Goal: Task Accomplishment & Management: Complete application form

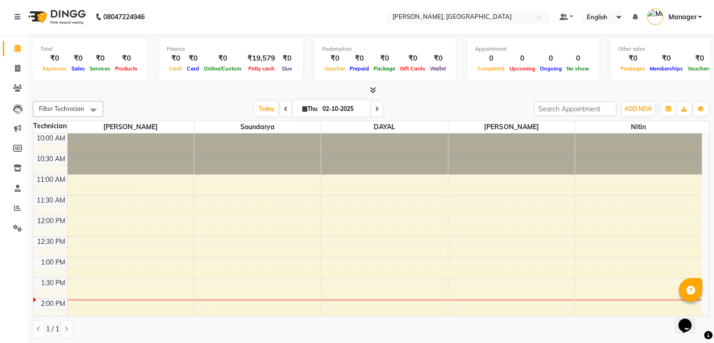
click at [370, 86] on icon at bounding box center [373, 89] width 6 height 7
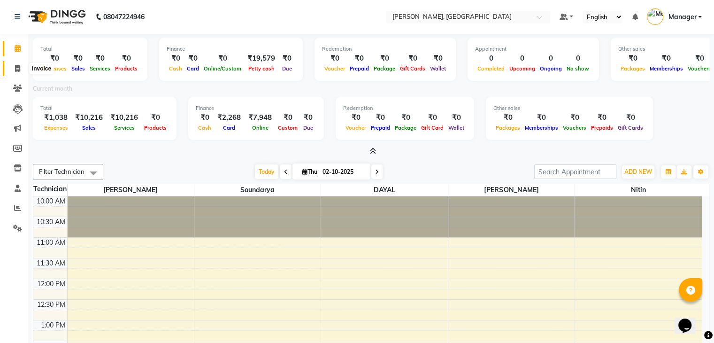
click at [15, 72] on span at bounding box center [17, 68] width 16 height 11
select select "service"
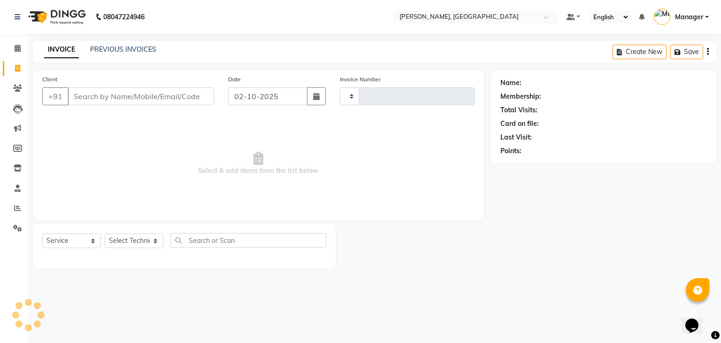
type input "1026"
select select "4495"
click at [127, 239] on select "Select Technician" at bounding box center [134, 240] width 59 height 15
select select "25632"
click at [105, 234] on select "Select Technician Admin [PERSON_NAME] Manager [PERSON_NAME]" at bounding box center [134, 240] width 59 height 15
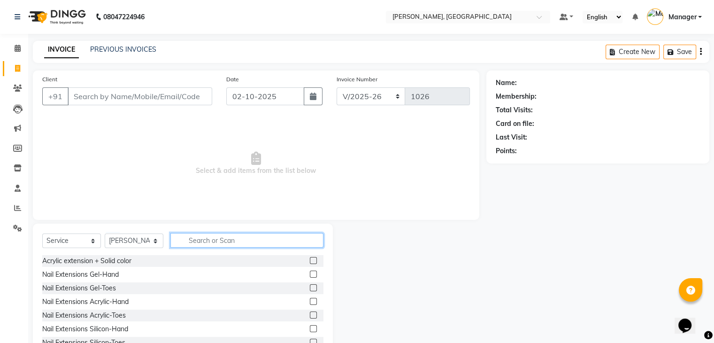
click at [215, 240] on input "text" at bounding box center [246, 240] width 153 height 15
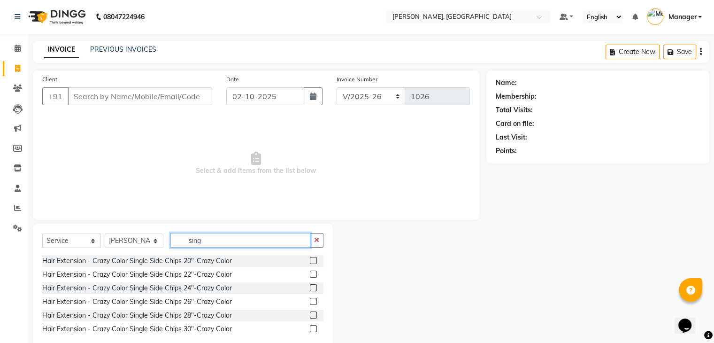
click at [220, 239] on input "sing" at bounding box center [240, 240] width 140 height 15
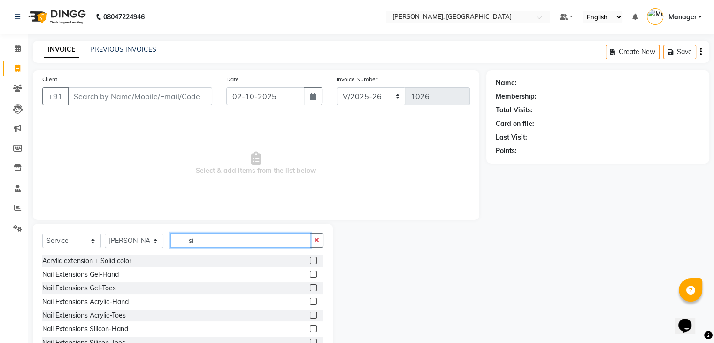
type input "s"
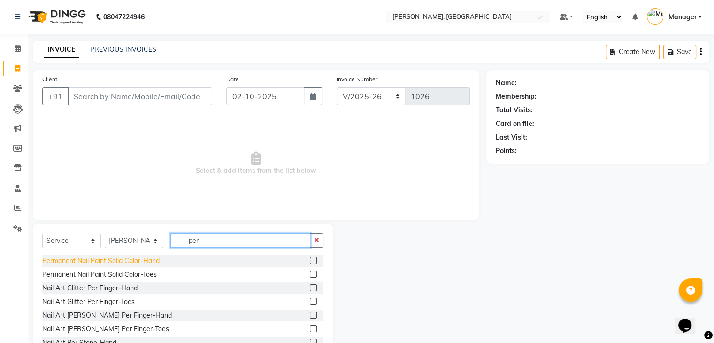
type input "per"
click at [134, 263] on div "Permanent Nail Paint Solid Color-Hand" at bounding box center [100, 261] width 117 height 10
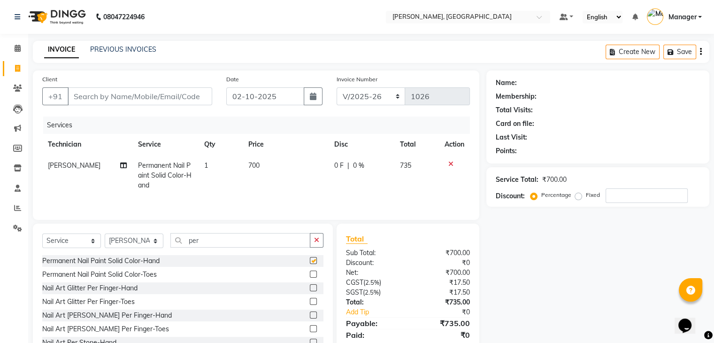
checkbox input "false"
click at [224, 240] on input "per" at bounding box center [240, 240] width 140 height 15
type input "p"
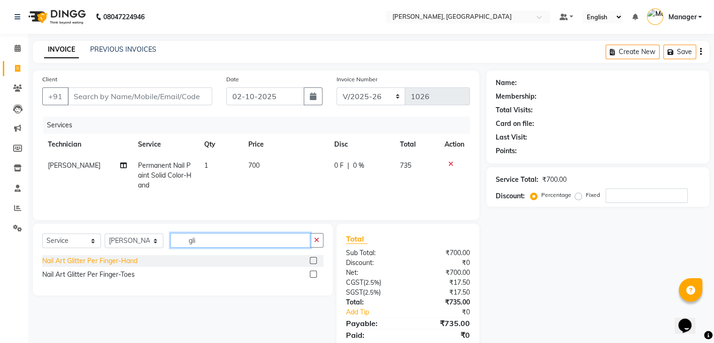
type input "gli"
click at [108, 261] on div "Nail Art Glitter Per Finger-Hand" at bounding box center [89, 261] width 95 height 10
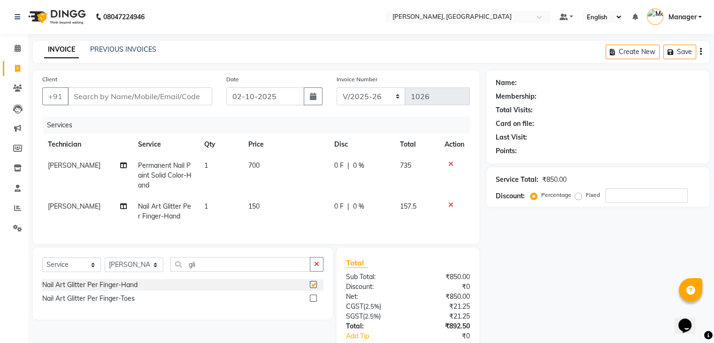
checkbox input "false"
click at [245, 215] on td "150" at bounding box center [286, 211] width 86 height 31
select select "25632"
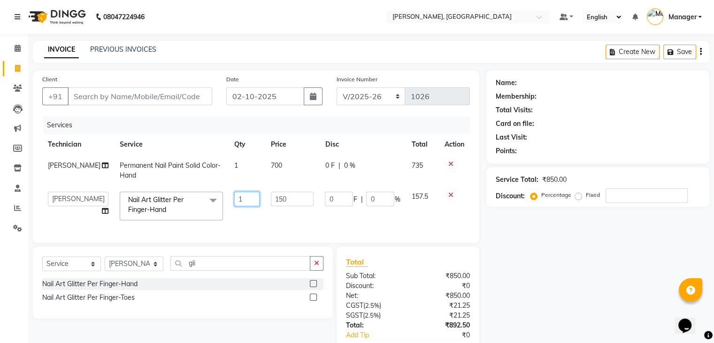
click at [237, 194] on input "1" at bounding box center [246, 199] width 25 height 15
type input "4"
click at [235, 215] on td "4" at bounding box center [247, 206] width 36 height 40
select select "25632"
click at [290, 162] on td "700" at bounding box center [292, 170] width 54 height 31
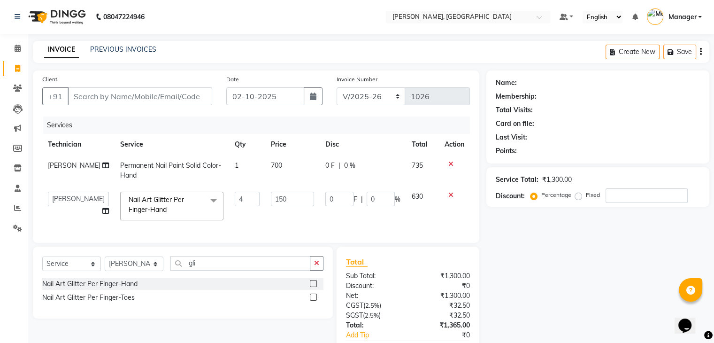
select select "25632"
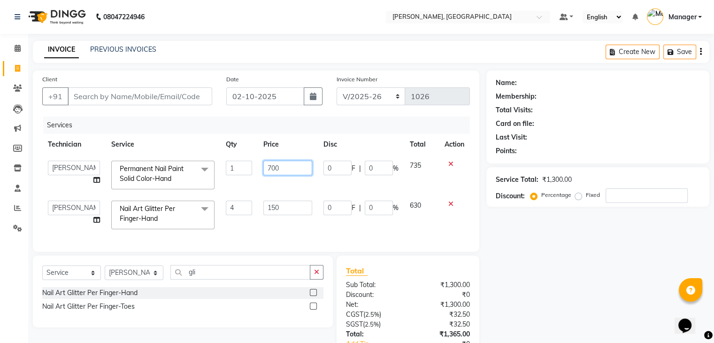
click at [291, 166] on input "700" at bounding box center [287, 168] width 49 height 15
type input "7"
type input "400"
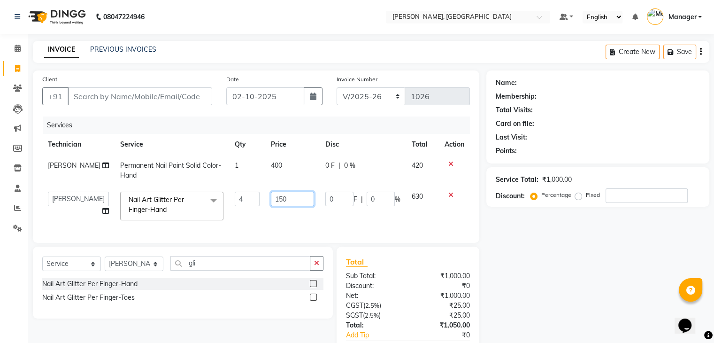
click at [289, 210] on td "150" at bounding box center [292, 206] width 54 height 40
click at [287, 214] on td "150" at bounding box center [292, 206] width 54 height 40
select select "25632"
click at [293, 200] on input "150" at bounding box center [292, 199] width 43 height 15
type input "100"
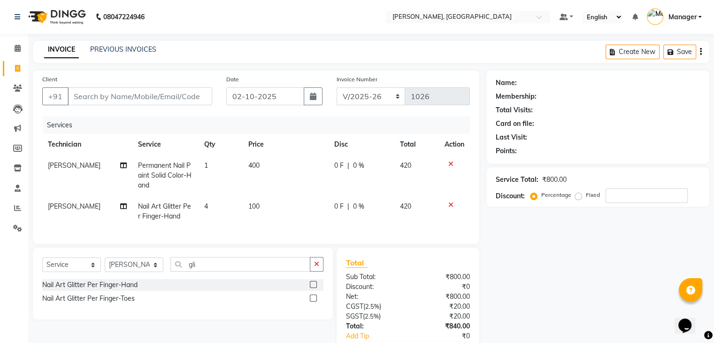
click at [297, 225] on td "100" at bounding box center [286, 211] width 86 height 31
select select "25632"
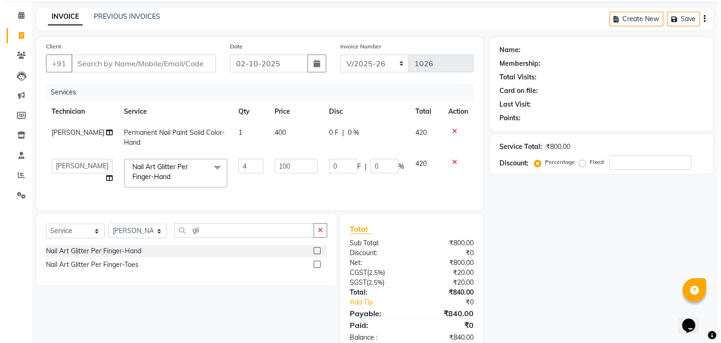
scroll to position [63, 0]
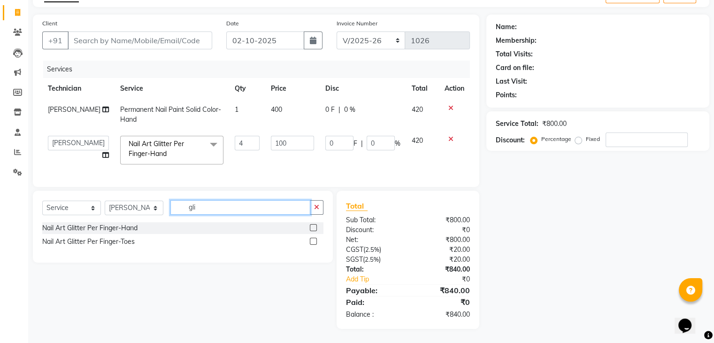
click at [222, 211] on input "gli" at bounding box center [240, 207] width 140 height 15
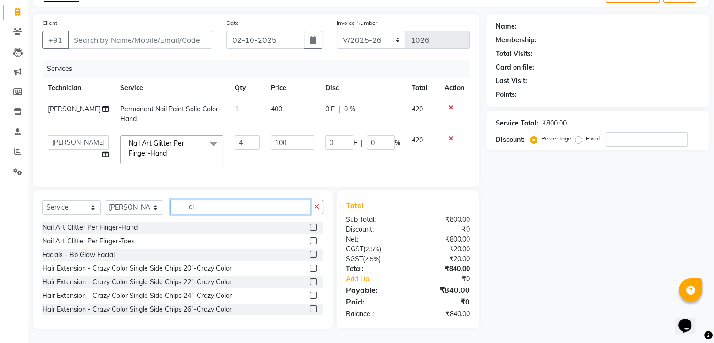
type input "g"
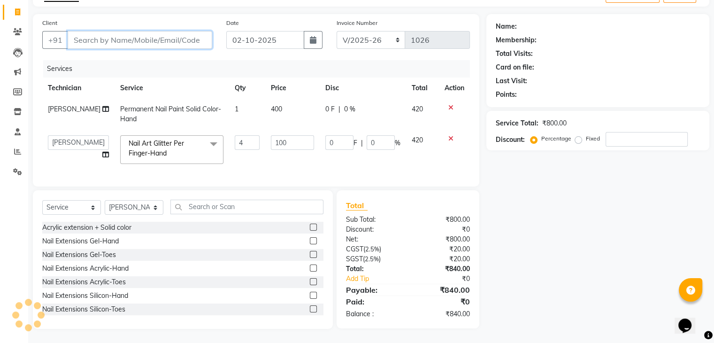
click at [77, 31] on input "Client" at bounding box center [140, 40] width 145 height 18
type input "9"
type input "0"
type input "9611726039"
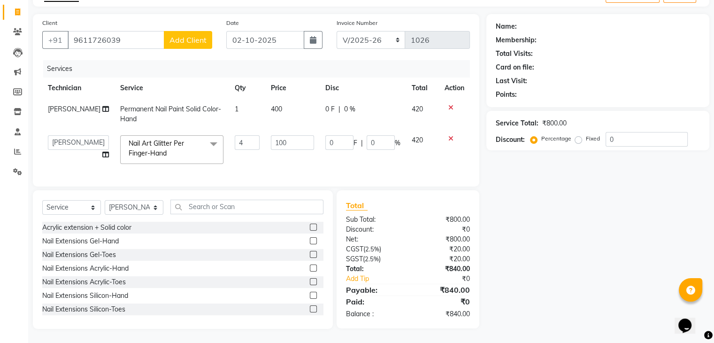
click at [187, 35] on span "Add Client" at bounding box center [188, 39] width 37 height 9
select select "21"
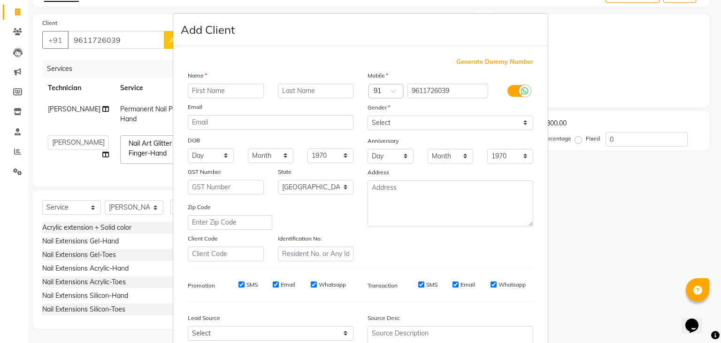
click at [206, 94] on input "text" at bounding box center [226, 91] width 76 height 15
type input "[PERSON_NAME]"
click at [467, 120] on select "Select [DEMOGRAPHIC_DATA] [DEMOGRAPHIC_DATA] Other Prefer Not To Say" at bounding box center [451, 123] width 166 height 15
select select "[DEMOGRAPHIC_DATA]"
click at [368, 116] on select "Select [DEMOGRAPHIC_DATA] [DEMOGRAPHIC_DATA] Other Prefer Not To Say" at bounding box center [451, 123] width 166 height 15
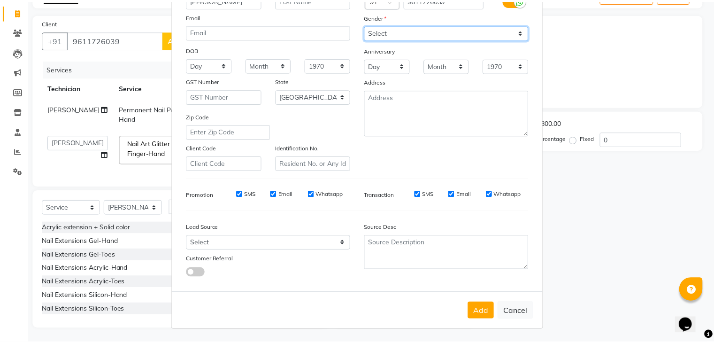
scroll to position [95, 0]
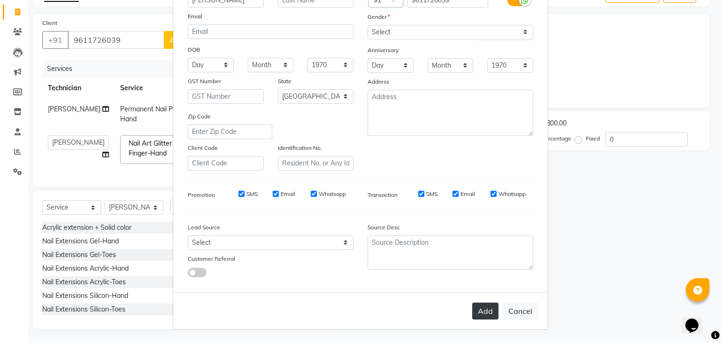
click at [487, 314] on button "Add" at bounding box center [485, 310] width 26 height 17
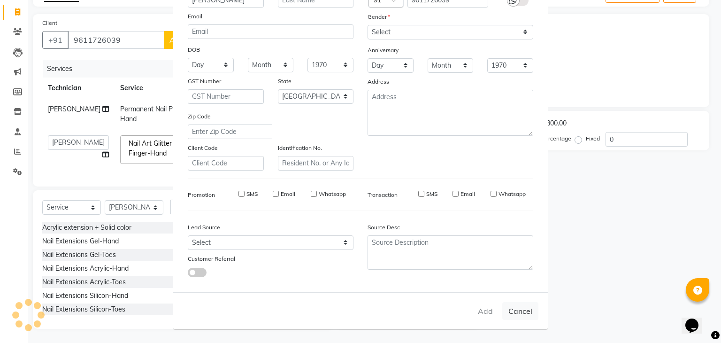
type input "96******39"
select select
select select "null"
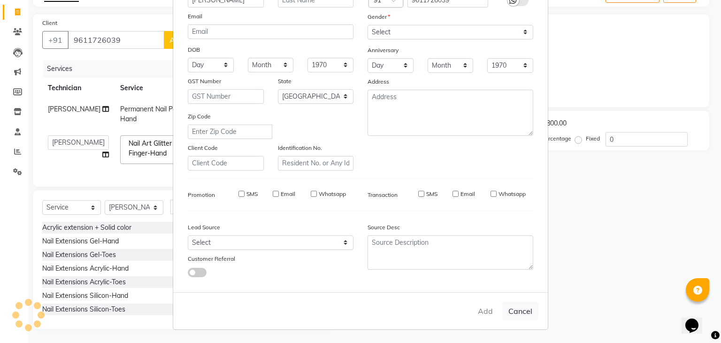
select select
checkbox input "false"
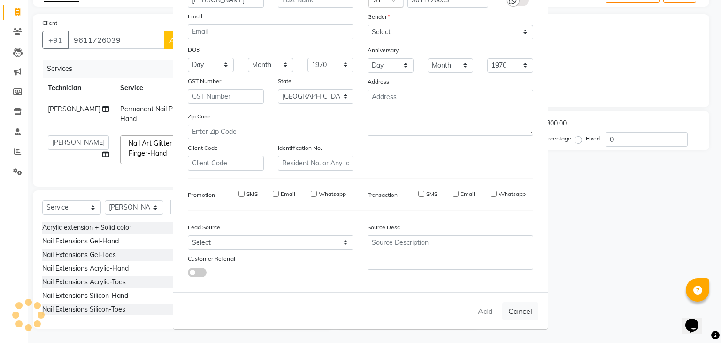
checkbox input "false"
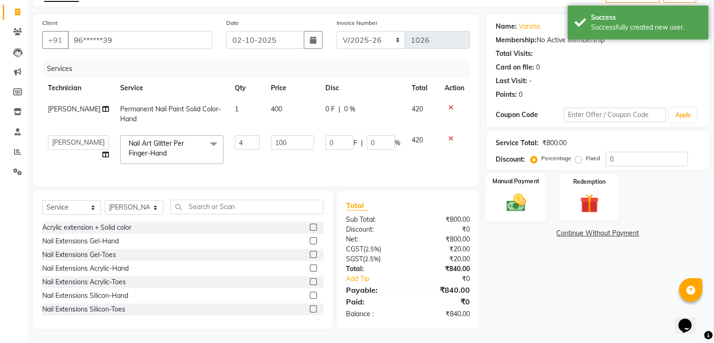
click at [515, 196] on img at bounding box center [515, 203] width 31 height 23
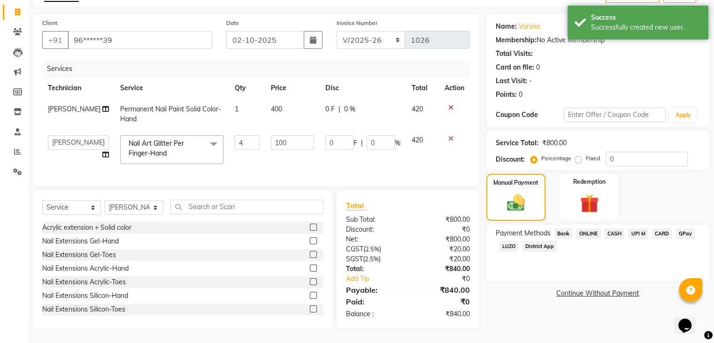
click at [595, 228] on span "ONLINE" at bounding box center [588, 233] width 24 height 11
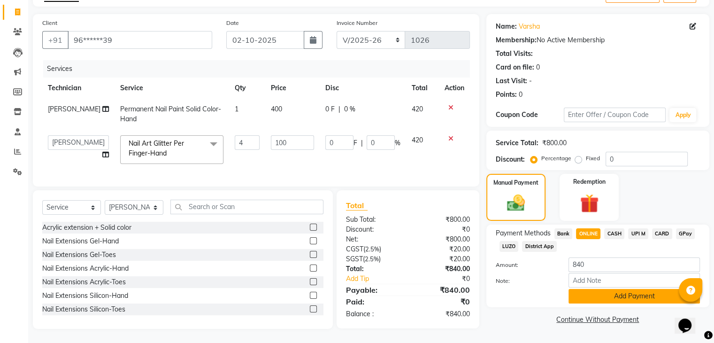
click at [627, 294] on button "Add Payment" at bounding box center [634, 296] width 131 height 15
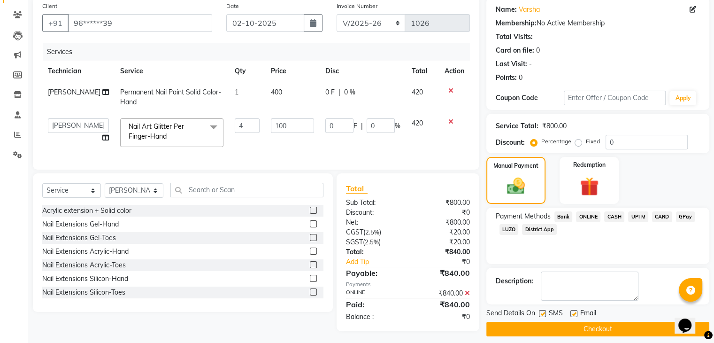
scroll to position [83, 0]
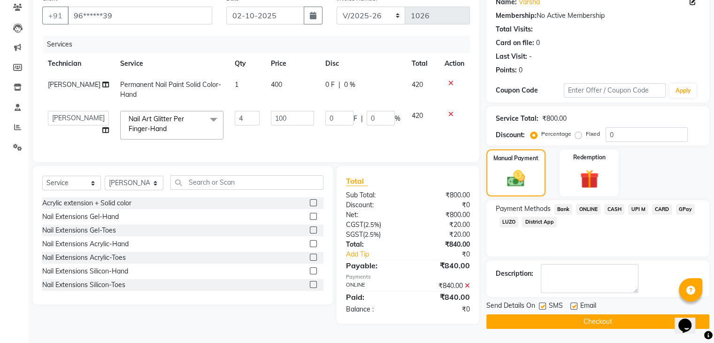
click at [616, 323] on button "Checkout" at bounding box center [598, 321] width 223 height 15
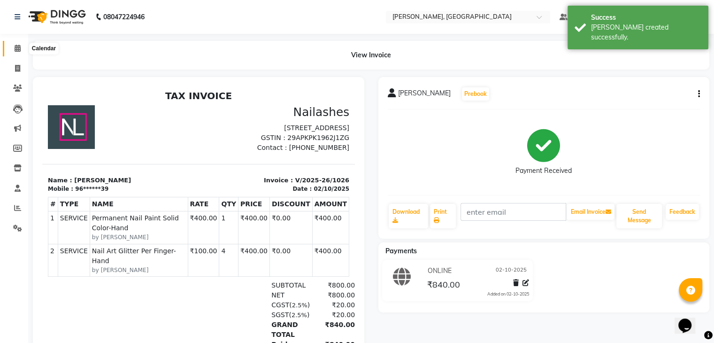
click at [17, 51] on icon at bounding box center [18, 48] width 6 height 7
